Goal: Transaction & Acquisition: Book appointment/travel/reservation

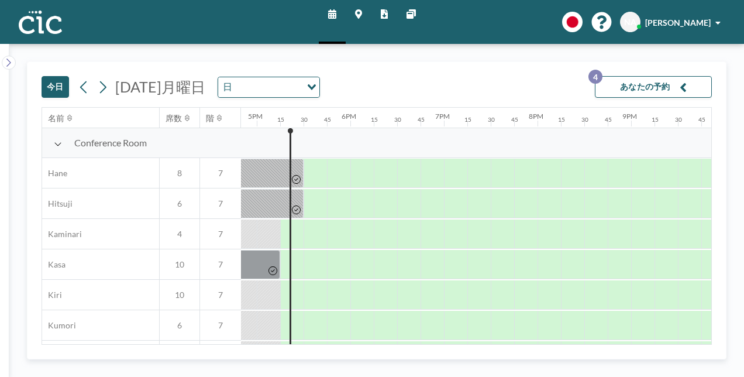
scroll to position [0, 1590]
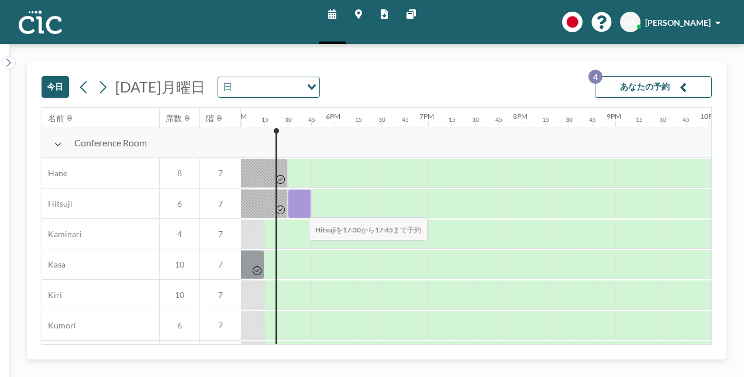
click at [299, 208] on div at bounding box center [299, 203] width 23 height 29
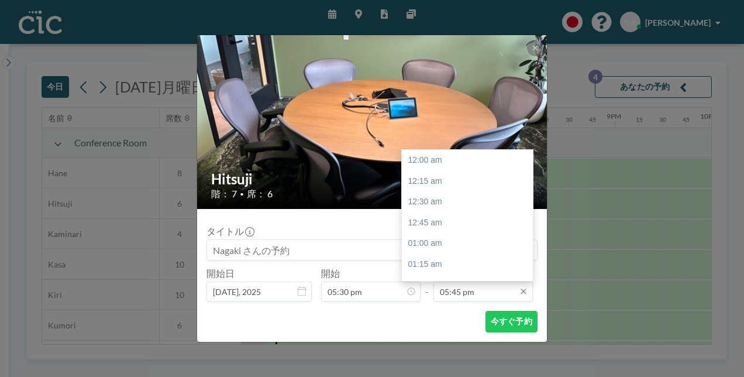
scroll to position [1478, 0]
click at [455, 294] on input "05:45 pm" at bounding box center [482, 291] width 99 height 20
click at [434, 219] on div "06:30 pm" at bounding box center [470, 222] width 137 height 21
click at [453, 294] on input "06:30 pm" at bounding box center [482, 291] width 99 height 20
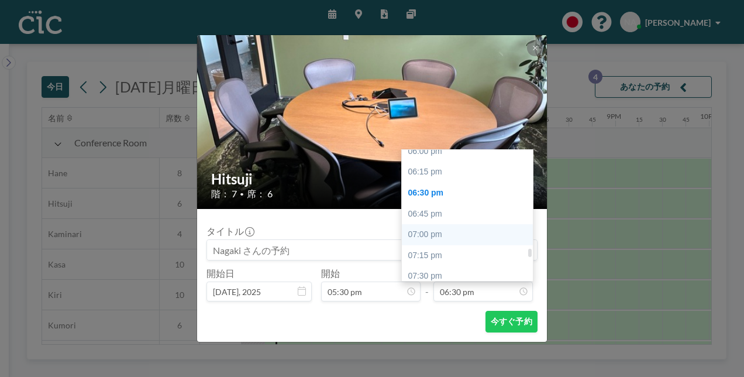
scroll to position [1500, 0]
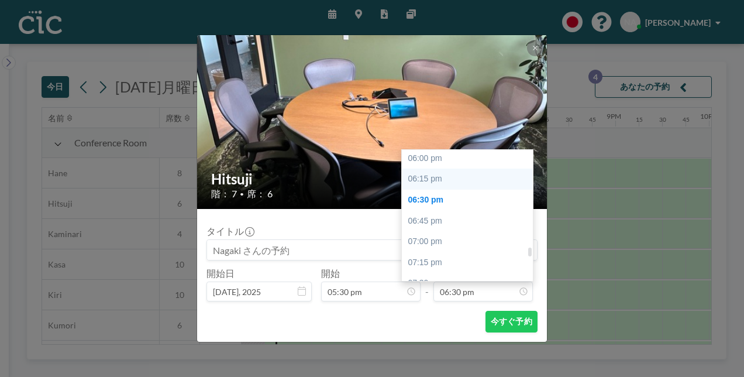
click at [430, 171] on div "06:15 pm" at bounding box center [470, 178] width 137 height 21
type input "06:15 pm"
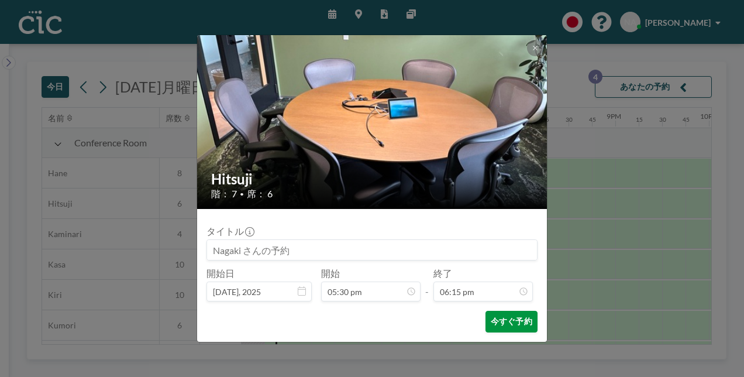
scroll to position [1519, 0]
click at [509, 323] on button "今すぐ予約" at bounding box center [511, 321] width 52 height 22
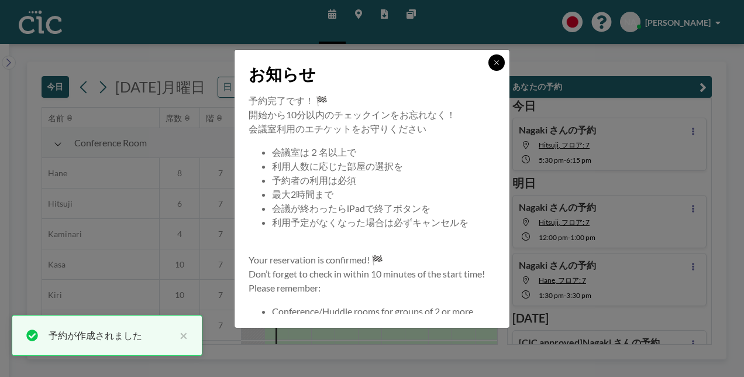
click at [495, 60] on icon at bounding box center [496, 62] width 7 height 7
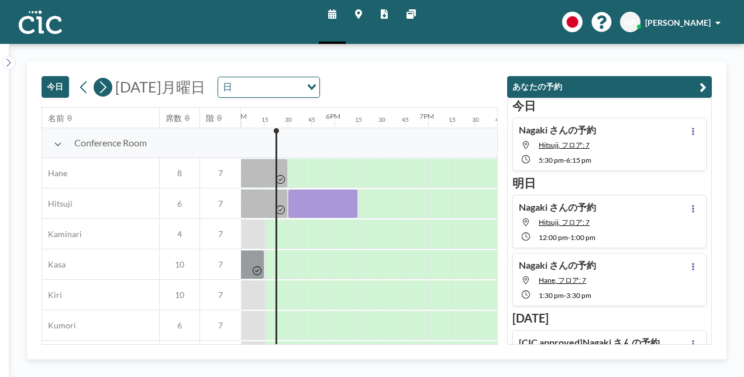
click at [99, 84] on icon at bounding box center [102, 87] width 11 height 18
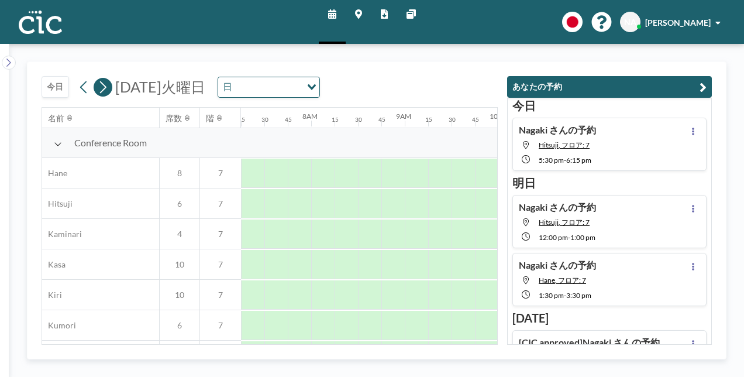
scroll to position [0, 748]
click at [99, 84] on icon at bounding box center [102, 87] width 11 height 18
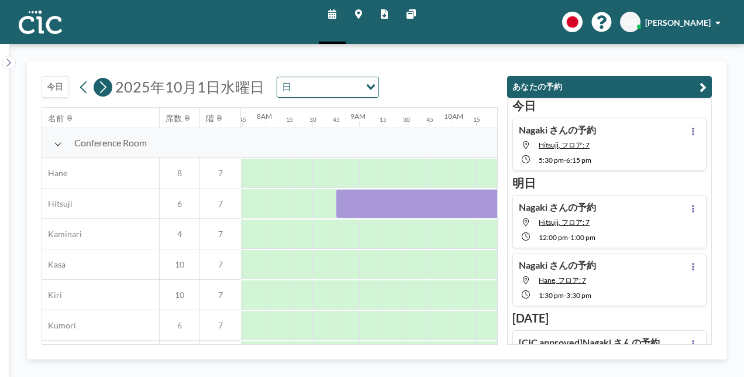
scroll to position [0, 725]
click at [705, 85] on icon "button" at bounding box center [702, 87] width 7 height 14
